Goal: Task Accomplishment & Management: Use online tool/utility

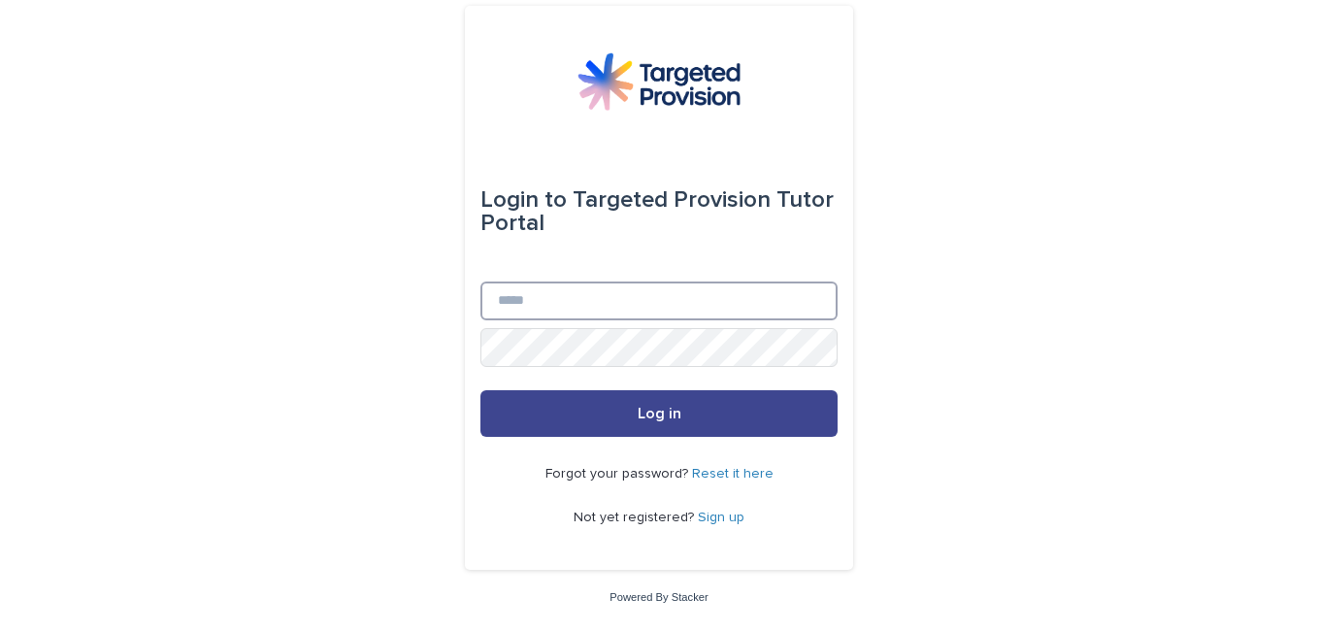
type input "**********"
click at [660, 407] on span "Log in" at bounding box center [660, 414] width 44 height 16
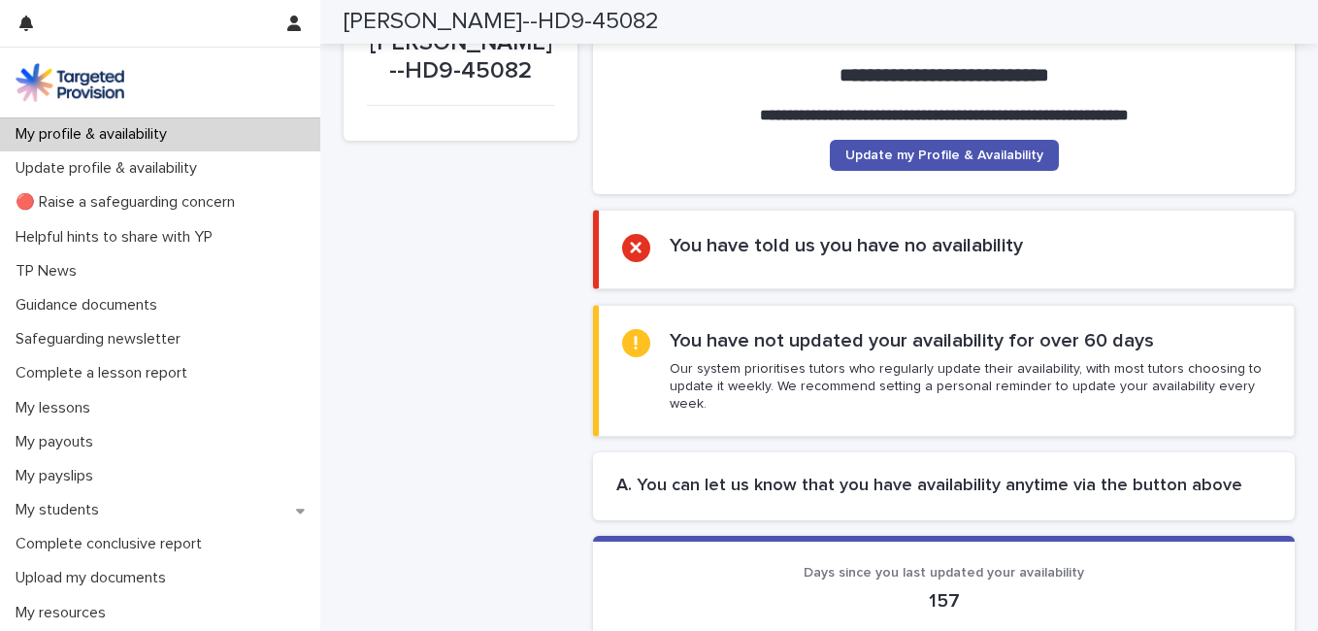
scroll to position [193, 0]
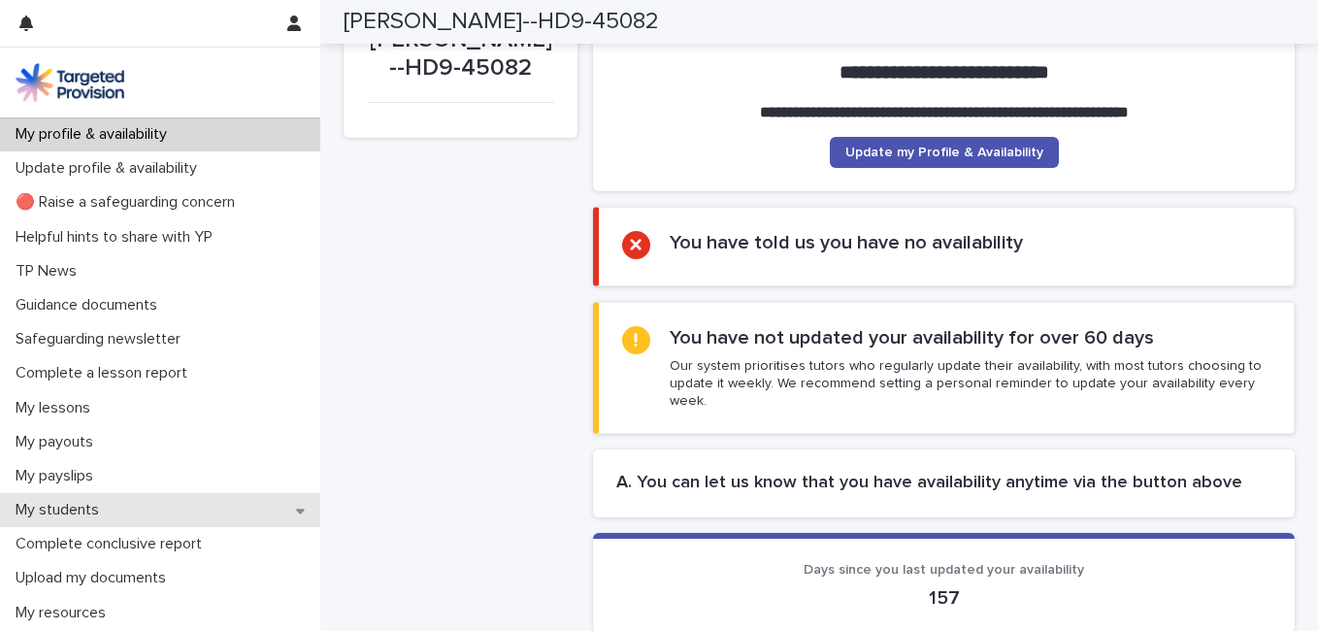
click at [90, 504] on p "My students" at bounding box center [61, 510] width 107 height 18
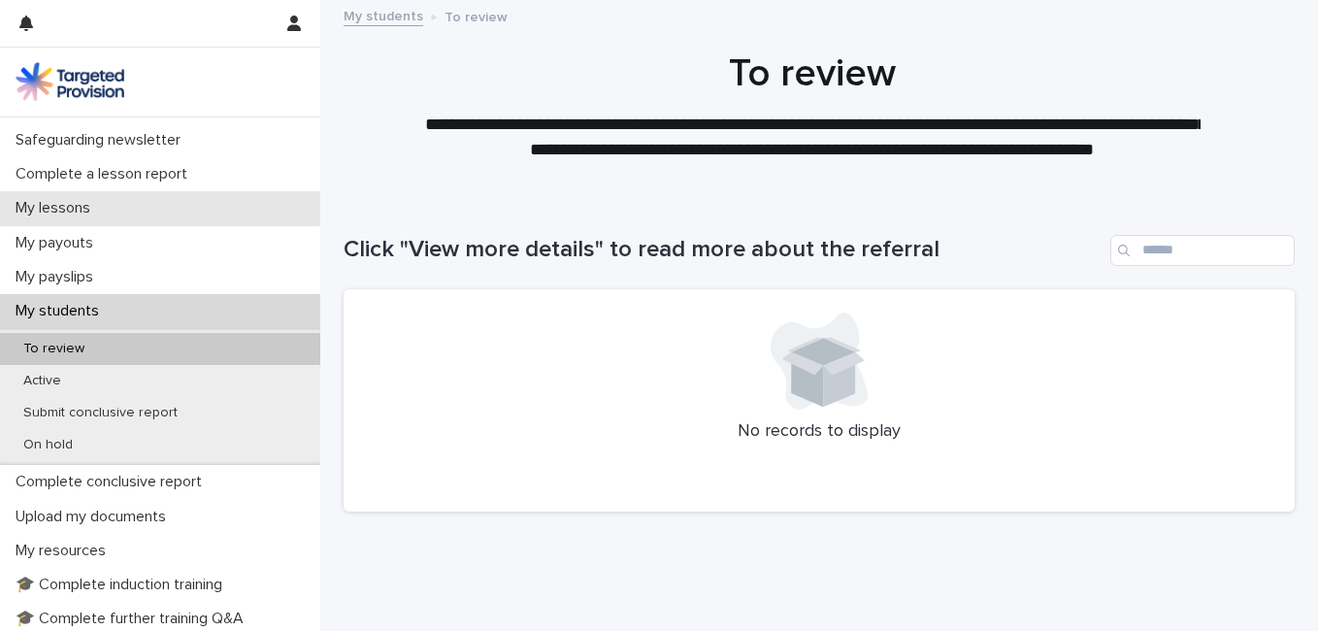
scroll to position [200, 0]
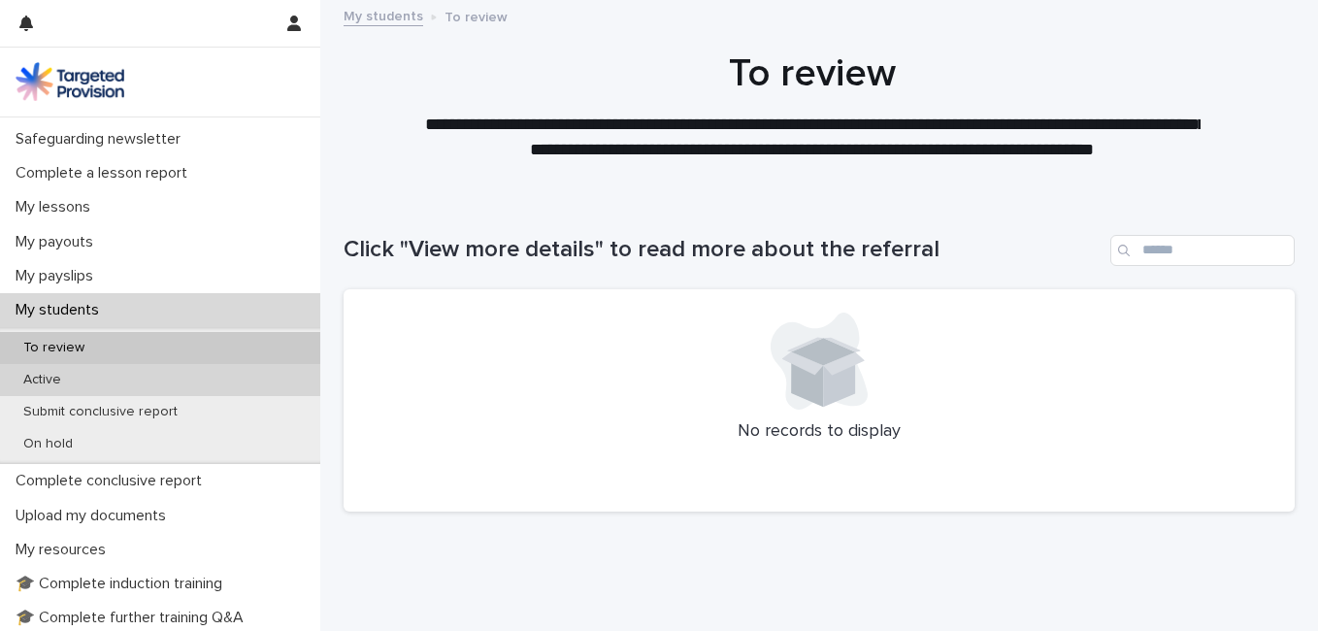
click at [84, 384] on div "Active" at bounding box center [160, 380] width 320 height 32
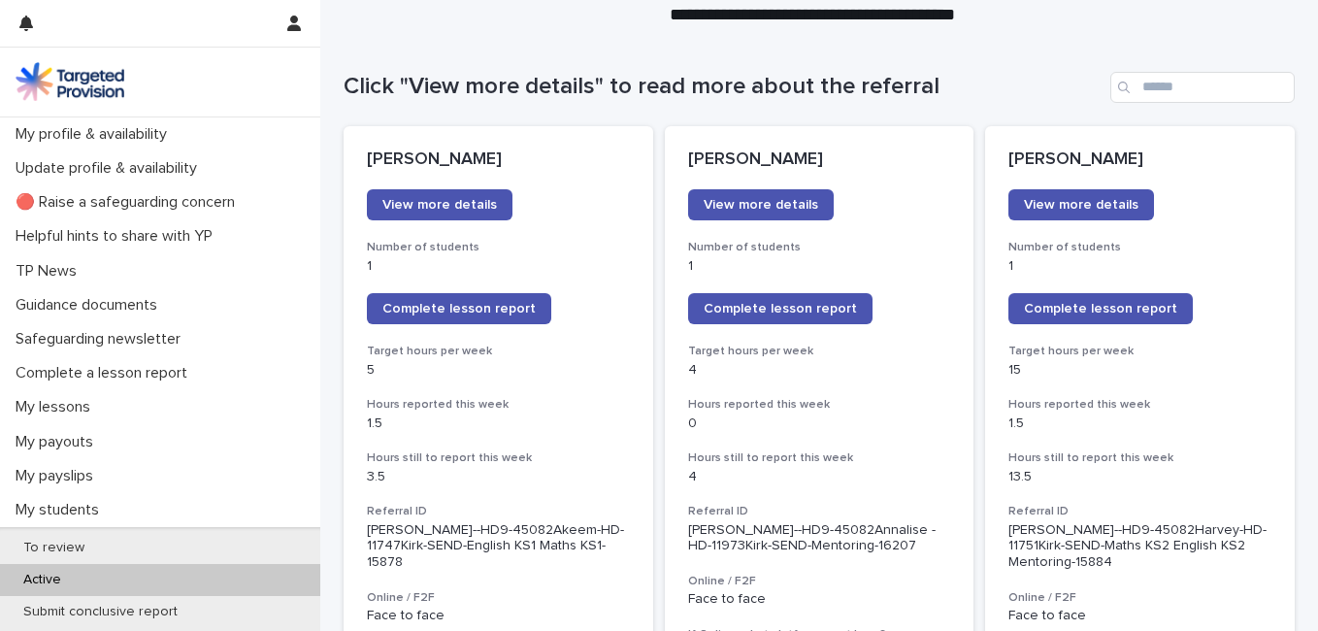
scroll to position [164, 0]
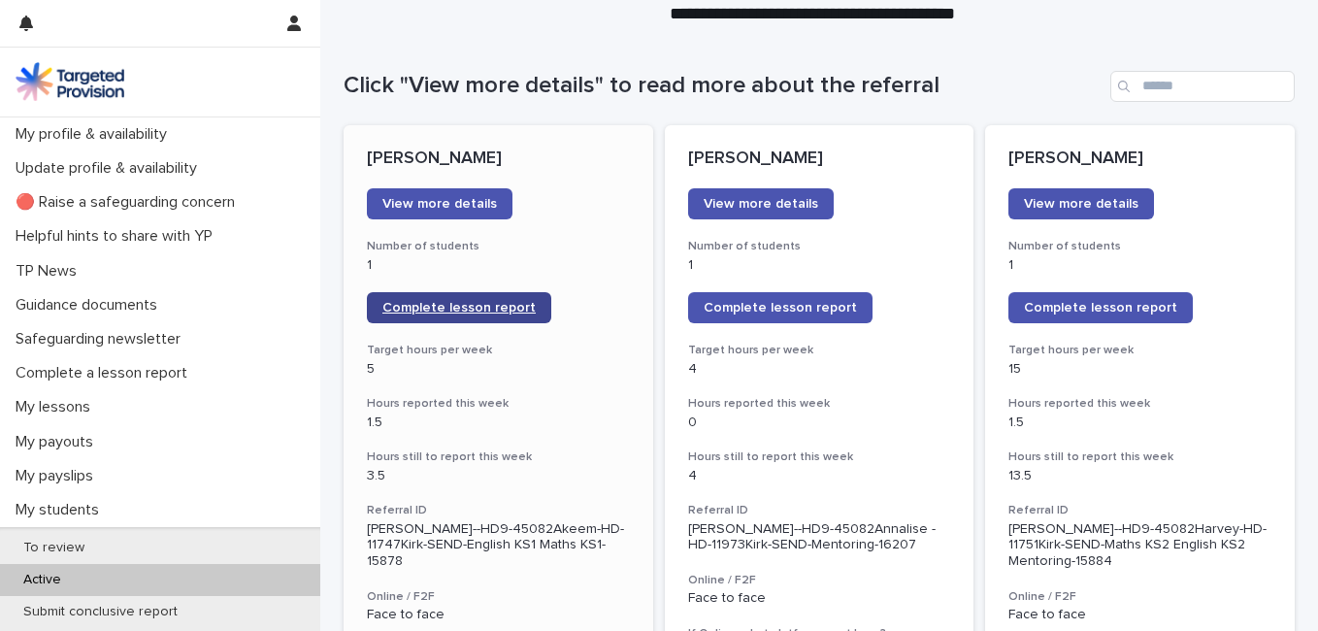
click at [443, 302] on span "Complete lesson report" at bounding box center [458, 308] width 153 height 14
